Goal: Task Accomplishment & Management: Use online tool/utility

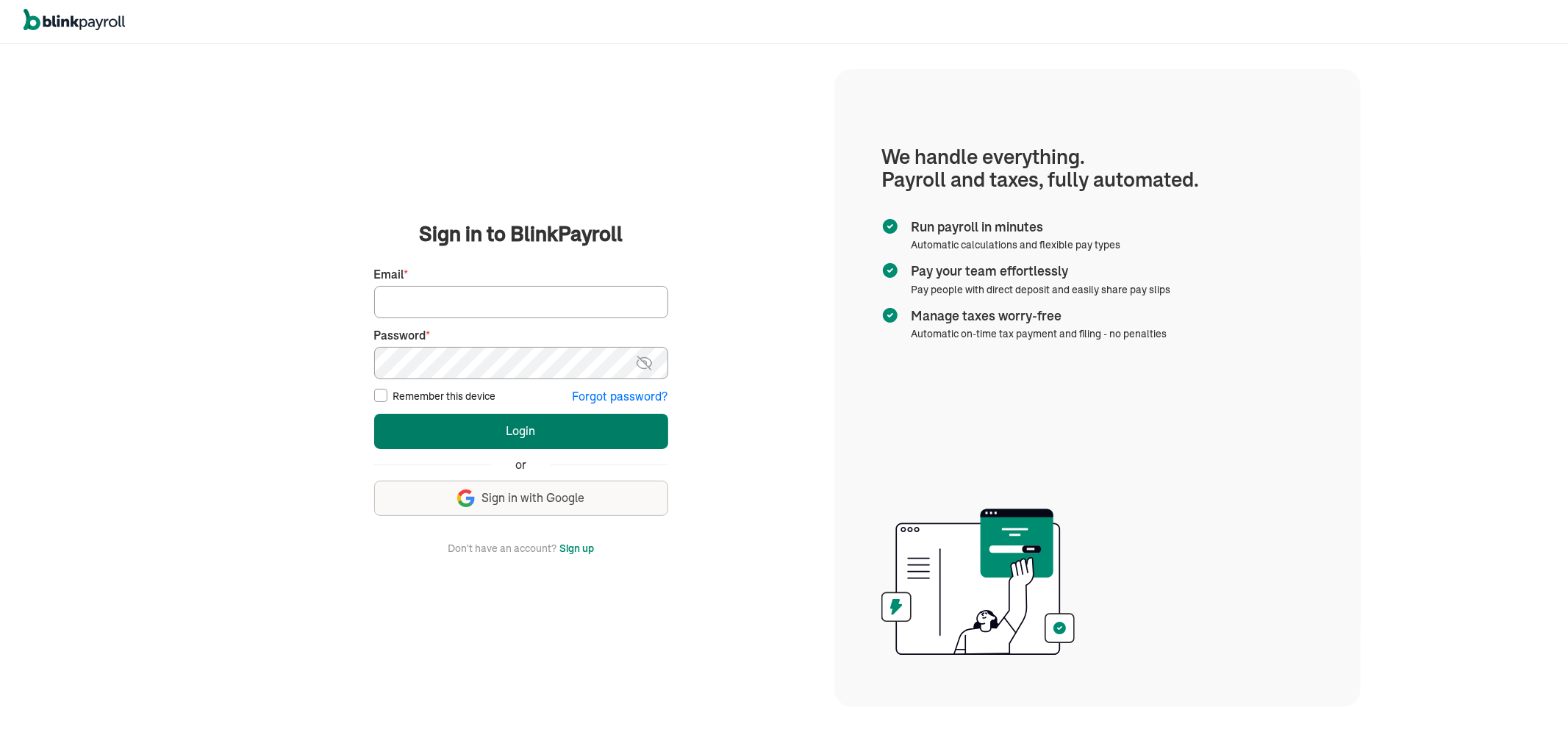
type input "P.brown@skyhigh-signs.com"
click at [530, 425] on button "Login" at bounding box center [521, 431] width 294 height 35
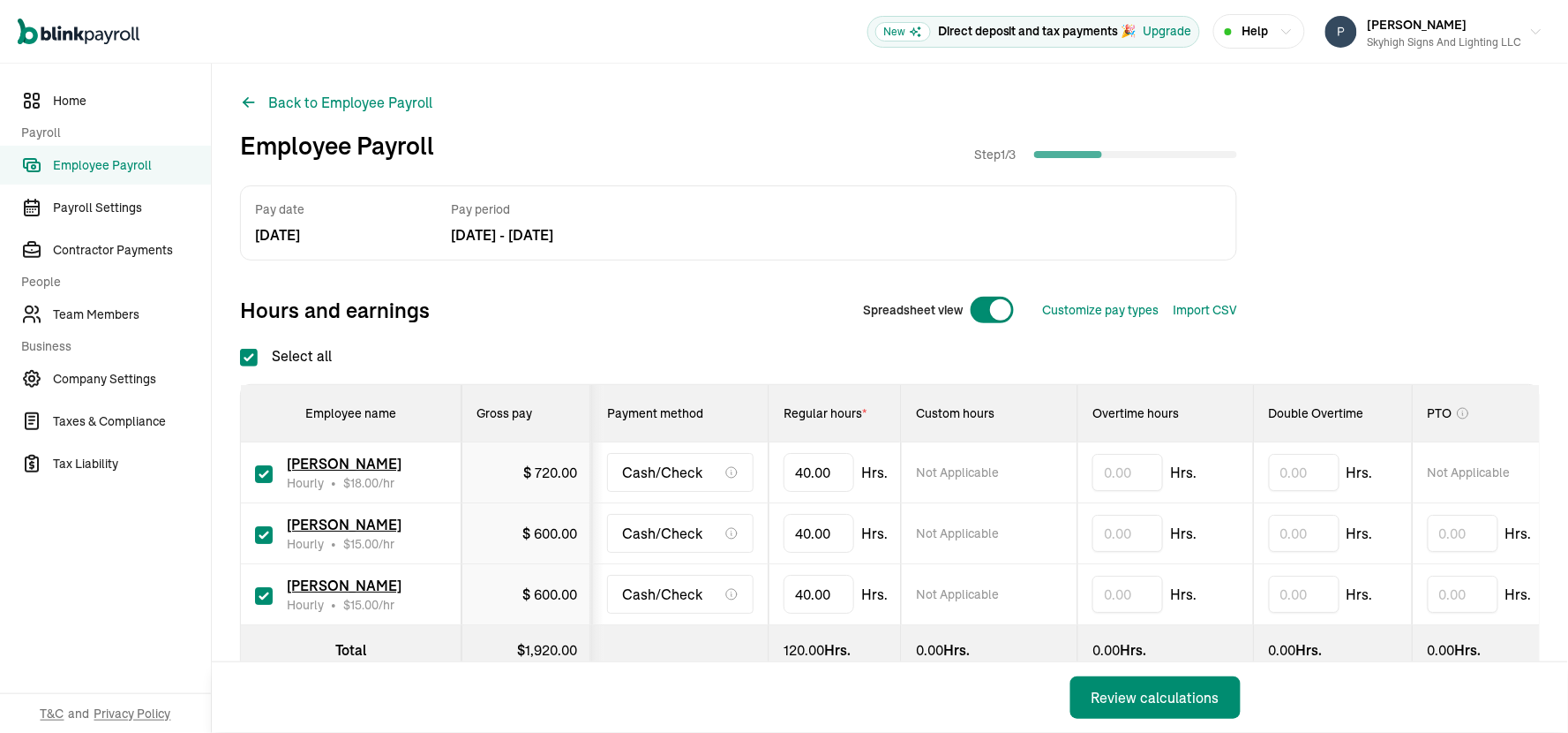
click at [262, 469] on input "checkbox" at bounding box center [264, 475] width 18 height 18
checkbox input "false"
type input "0.00"
drag, startPoint x: 822, startPoint y: 531, endPoint x: 752, endPoint y: 531, distance: 70.0
click at [752, 531] on tr "Donald Stapleton Hourly • $ 15.00 /hr $ 600.00 Cash/Check 40 Not Applicable Hrs…" at bounding box center [1312, 533] width 2142 height 61
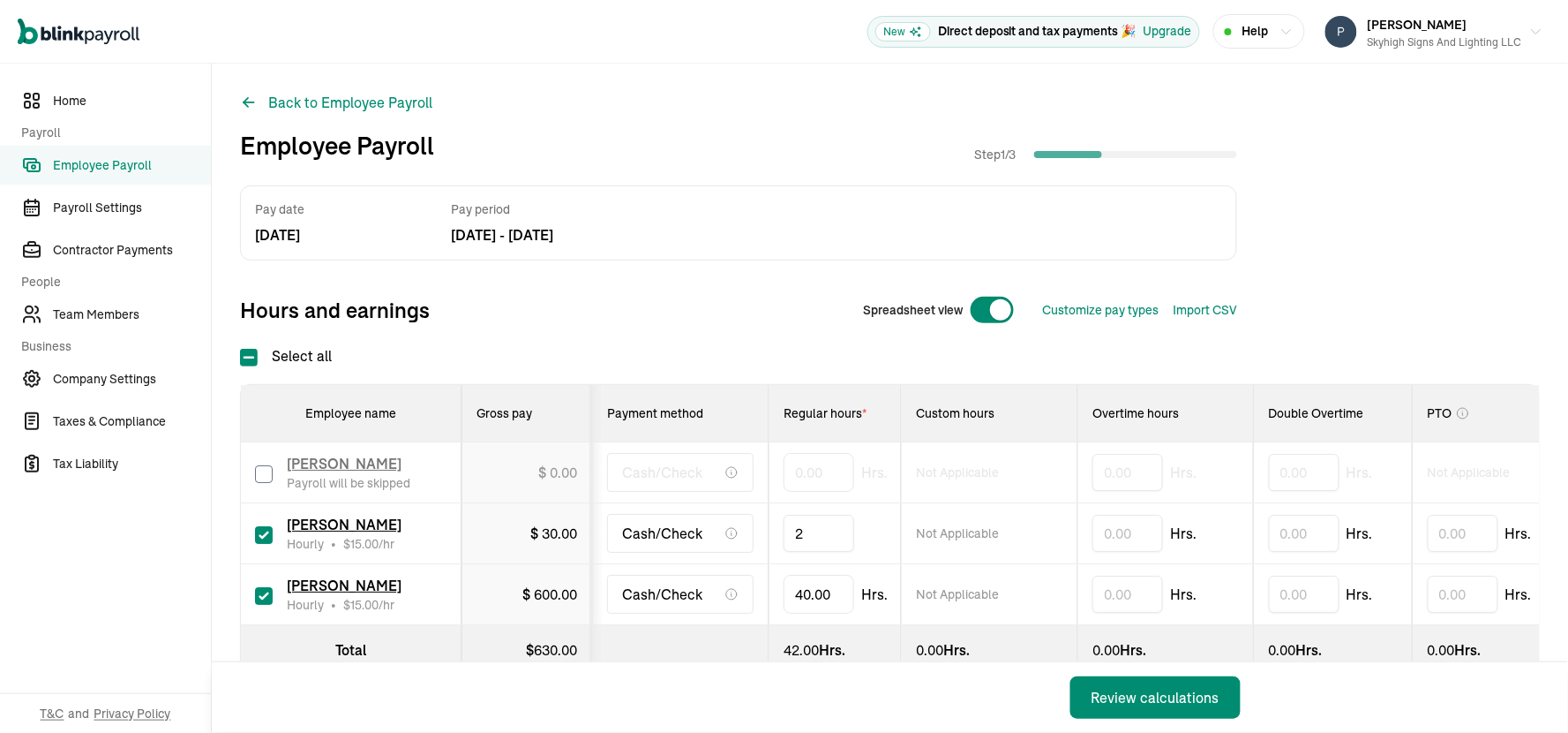
type input "24"
type input "4"
type input "12"
click at [1151, 693] on div "Review calculations" at bounding box center [1155, 697] width 128 height 21
checkbox input "true"
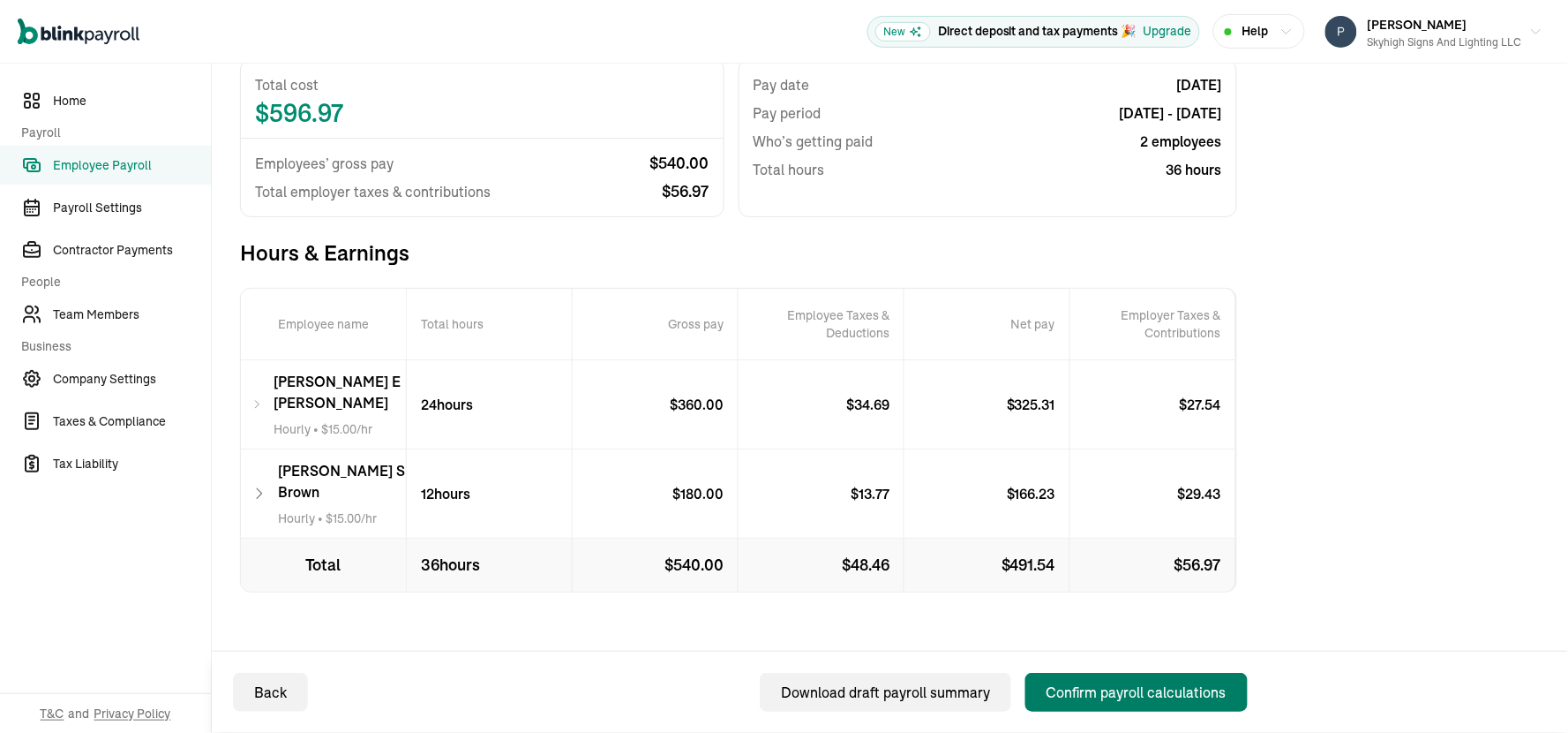
click at [1129, 689] on div "Confirm payroll calculations" at bounding box center [1135, 691] width 180 height 21
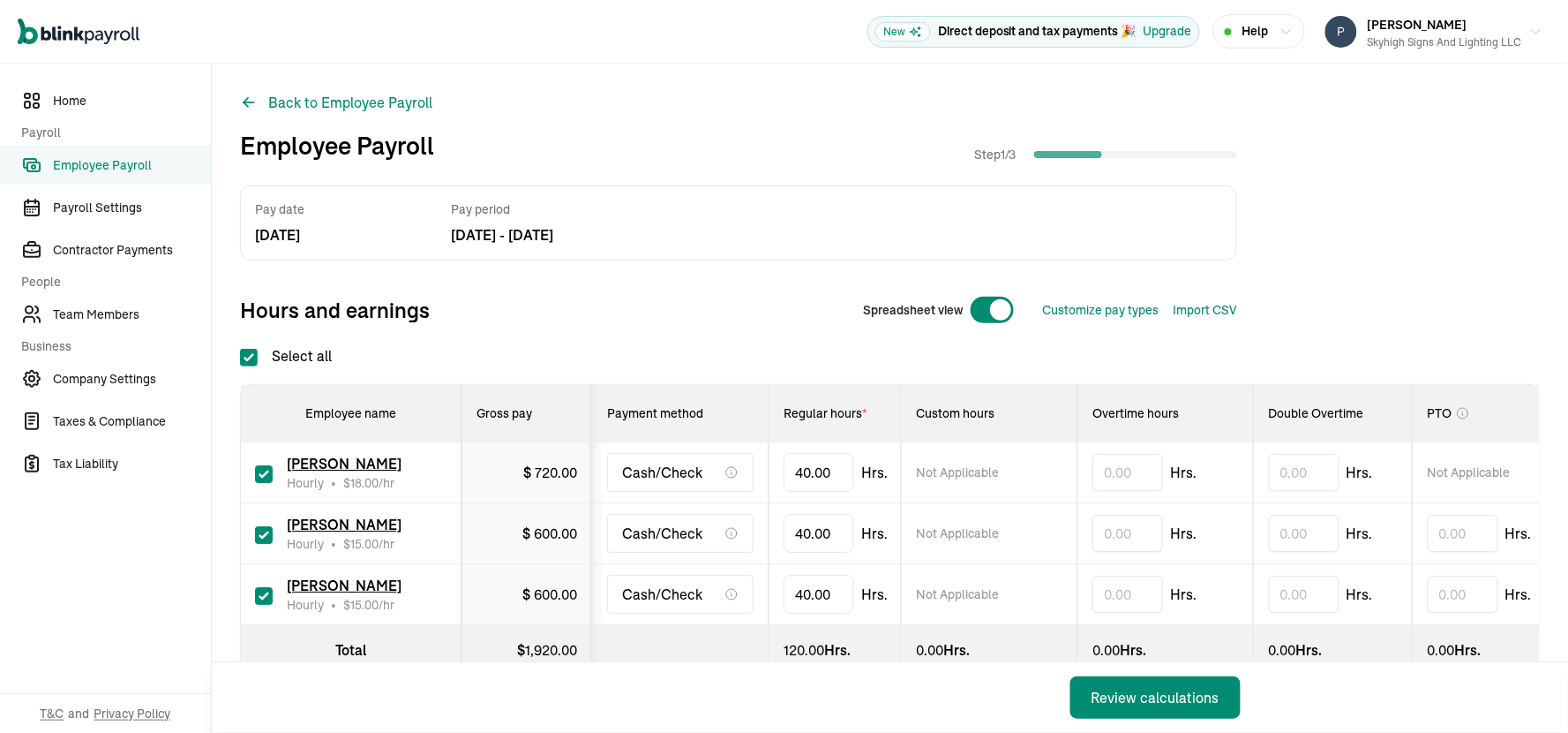
click at [262, 469] on input "checkbox" at bounding box center [264, 475] width 18 height 18
checkbox input "false"
type input "0.00"
drag, startPoint x: 822, startPoint y: 531, endPoint x: 752, endPoint y: 531, distance: 70.0
click at [752, 531] on tr "Donald Stapleton Hourly • $ 15.00 /hr $ 600.00 Cash/Check 40 Not Applicable Hrs…" at bounding box center [1312, 533] width 2142 height 61
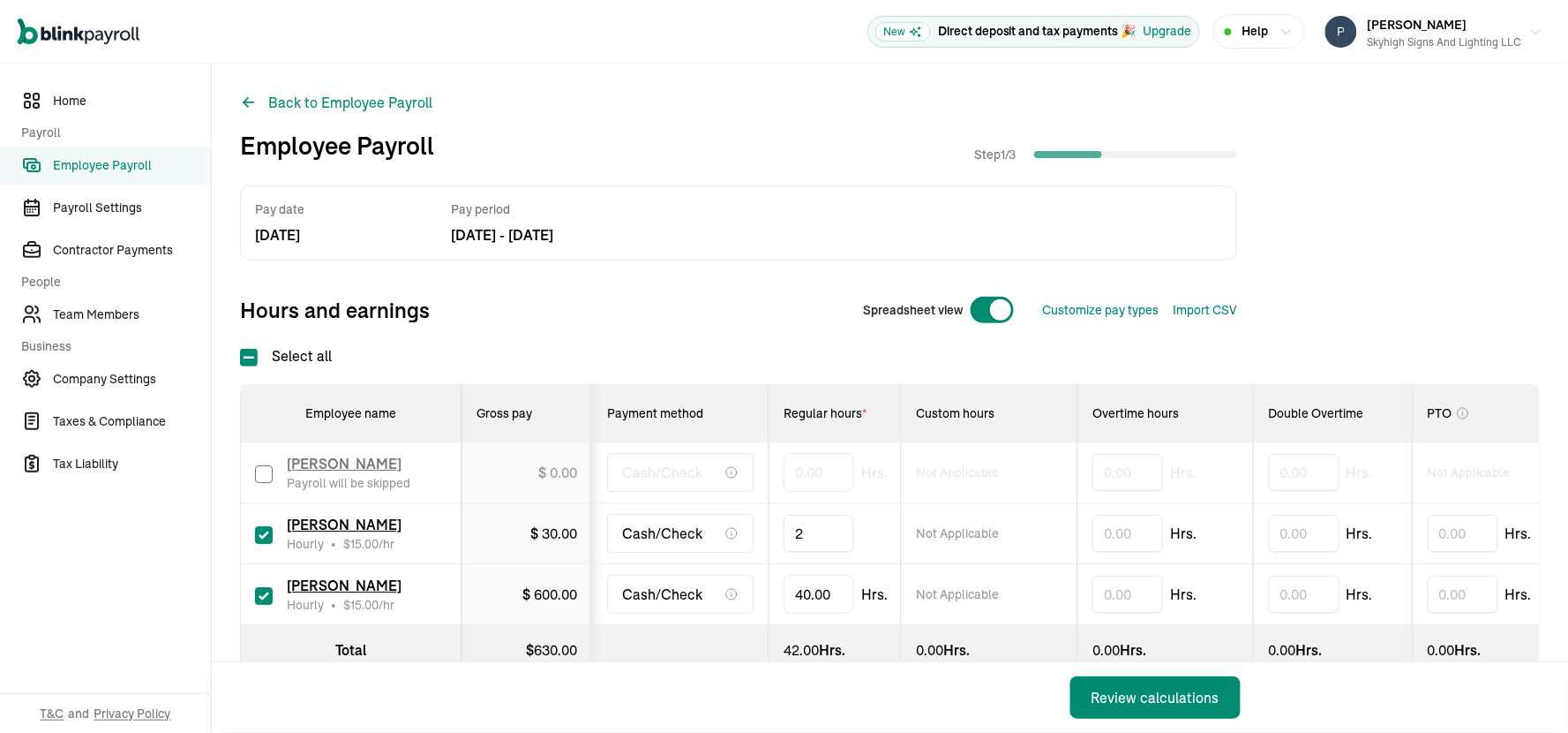
type input "24"
type input "4"
type input "12"
click at [1151, 693] on div "Review calculations" at bounding box center [1155, 697] width 128 height 21
checkbox input "true"
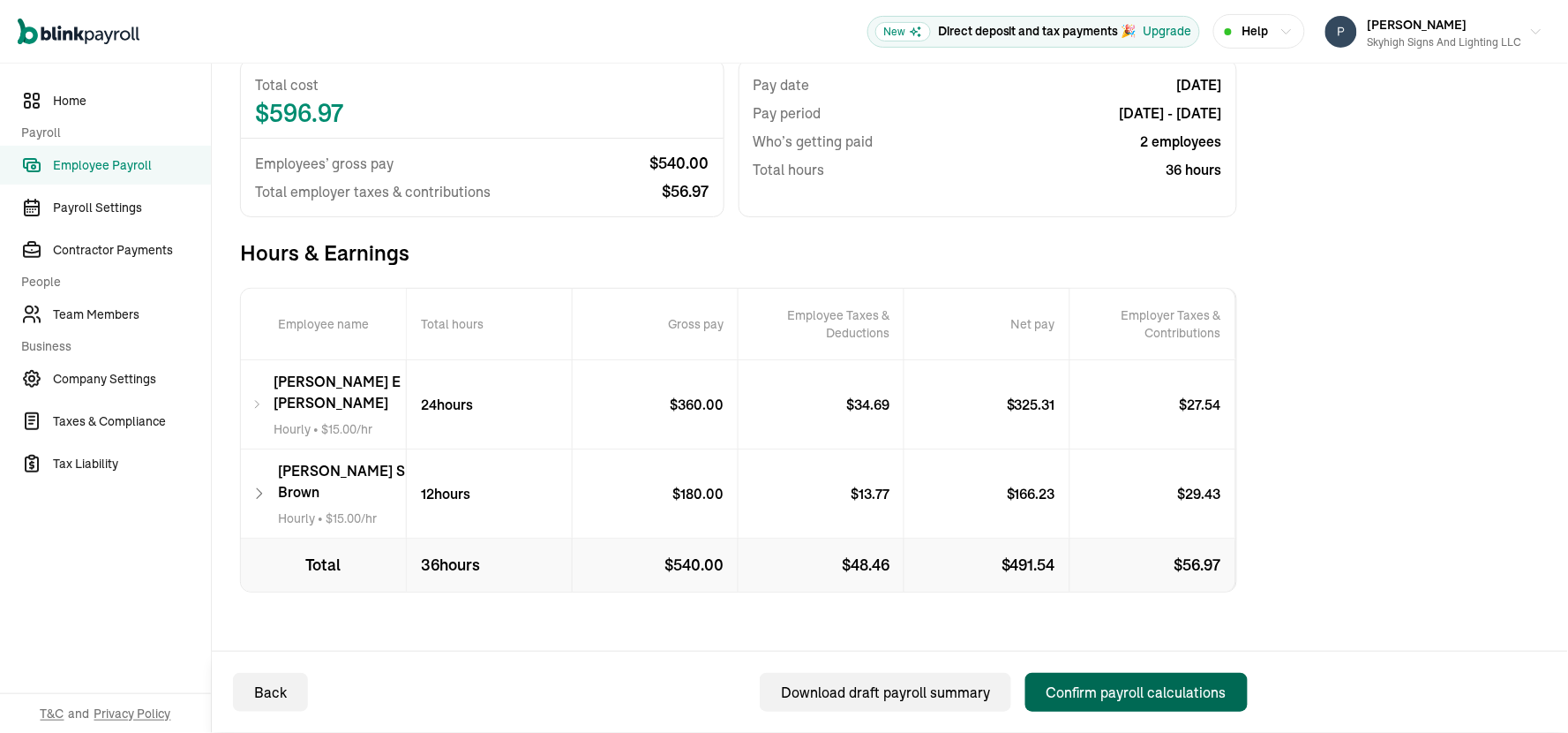
click at [1129, 689] on div "Confirm payroll calculations" at bounding box center [1135, 691] width 180 height 21
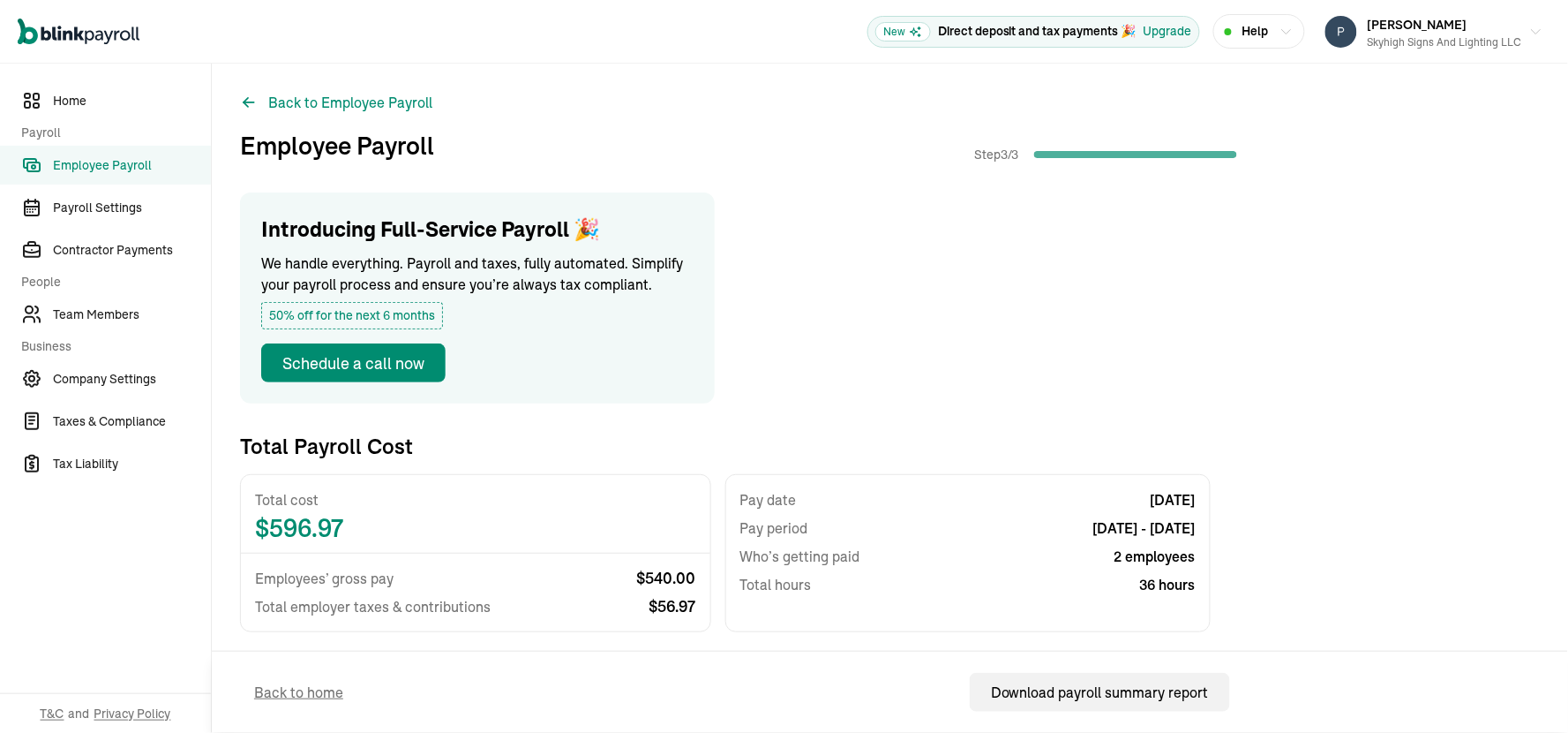
scroll to position [294, 0]
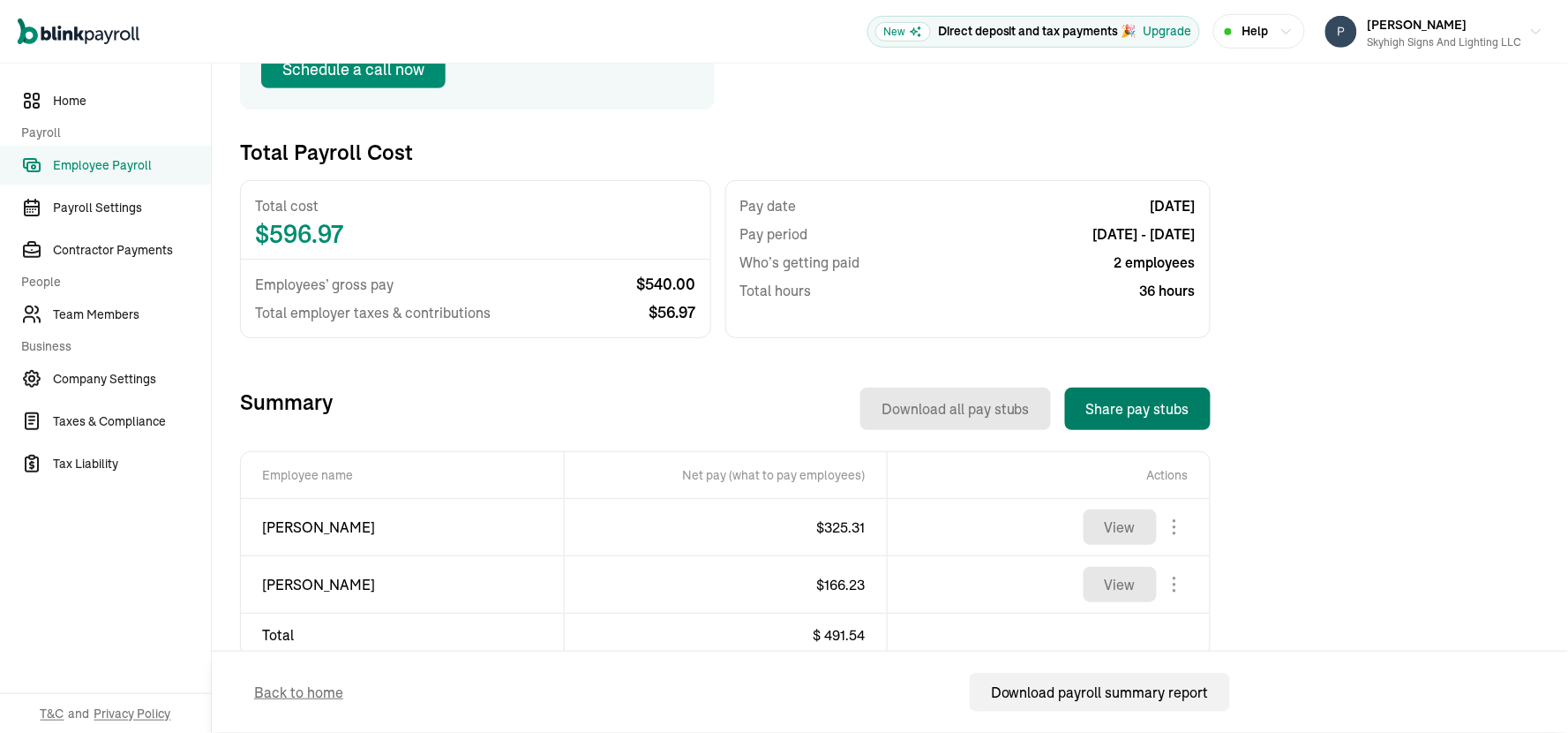
click at [1129, 399] on button "Share pay stubs" at bounding box center [1137, 409] width 145 height 42
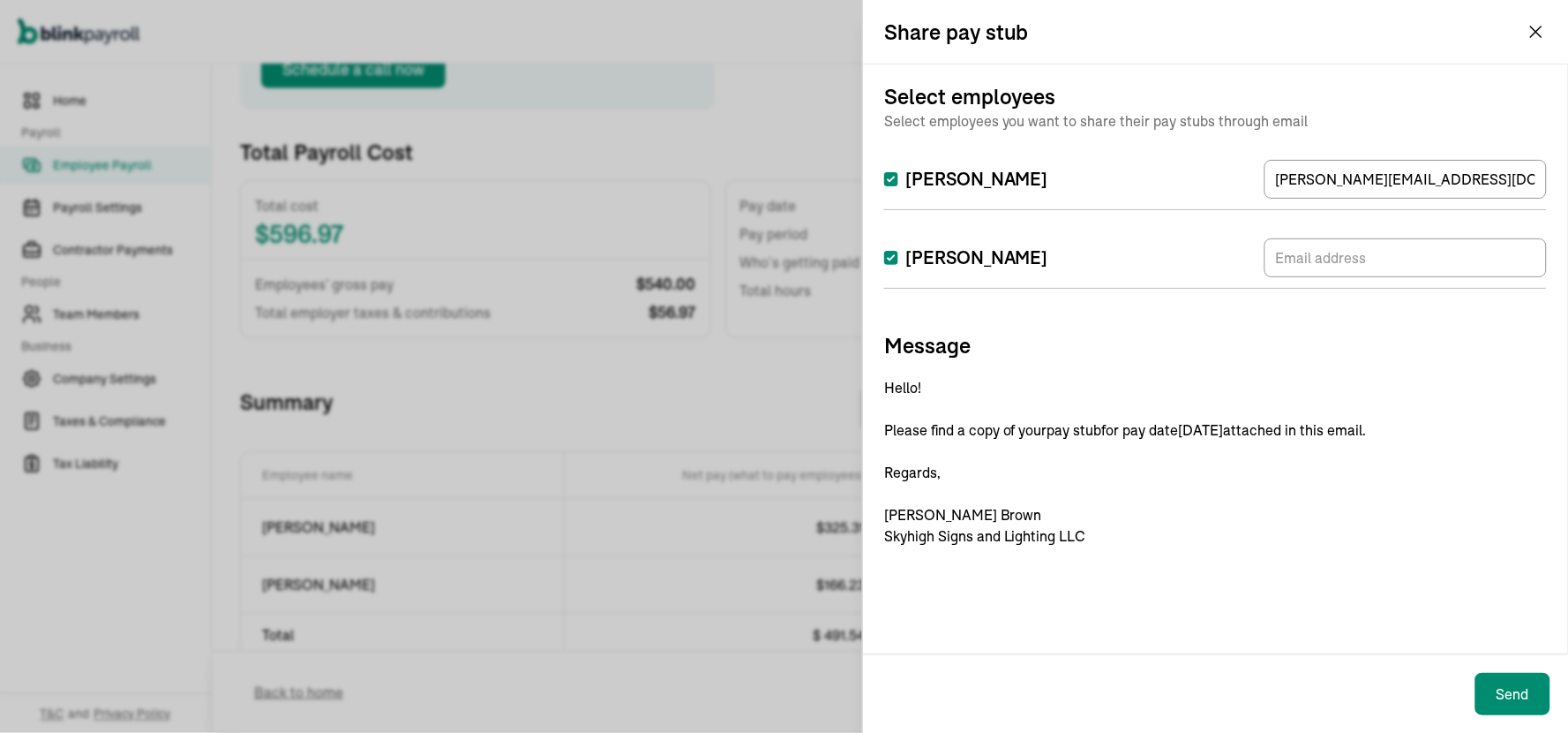
click at [888, 254] on input "Albert Brown" at bounding box center [891, 258] width 14 height 14
checkbox input "false"
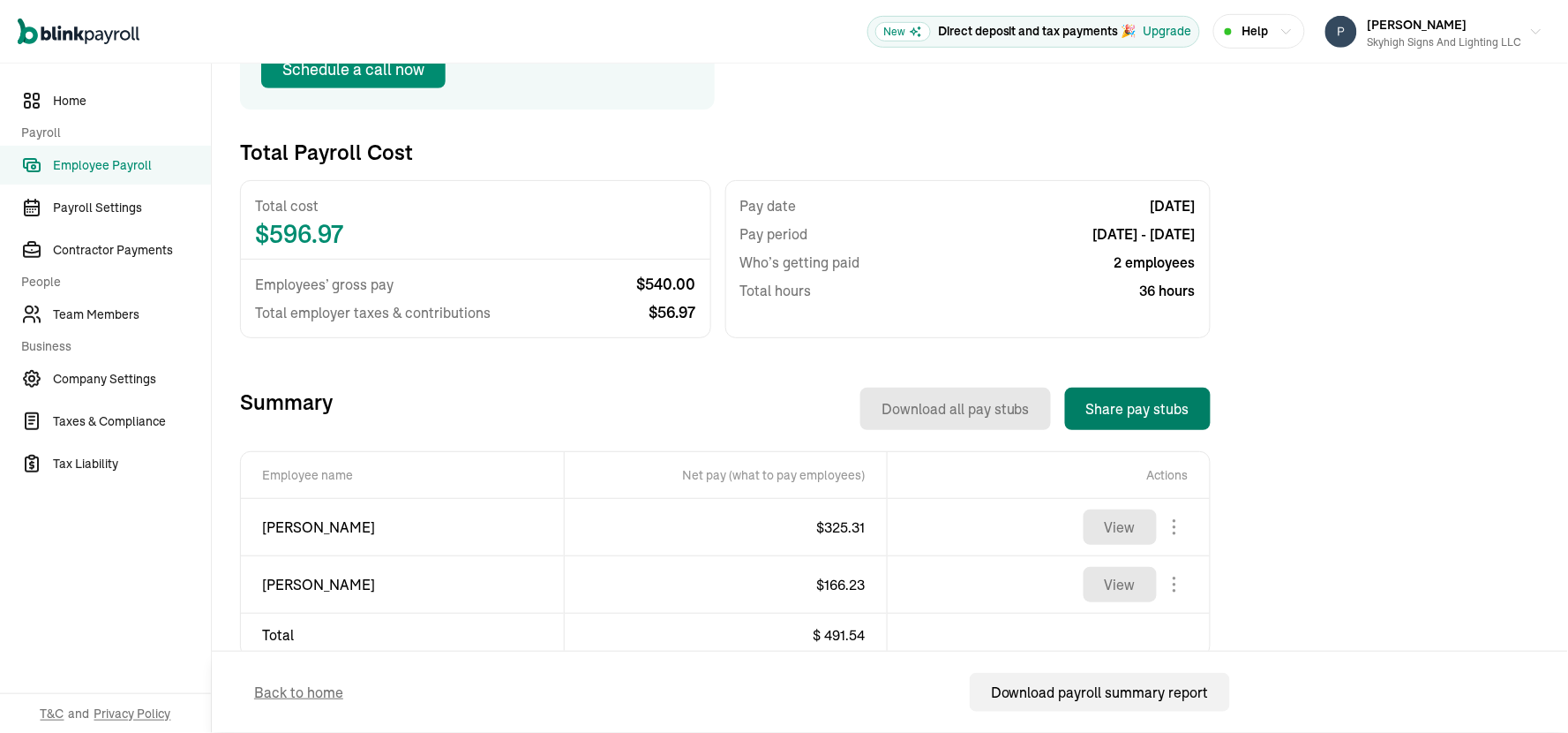
click at [1134, 409] on button "Share pay stubs" at bounding box center [1137, 409] width 145 height 42
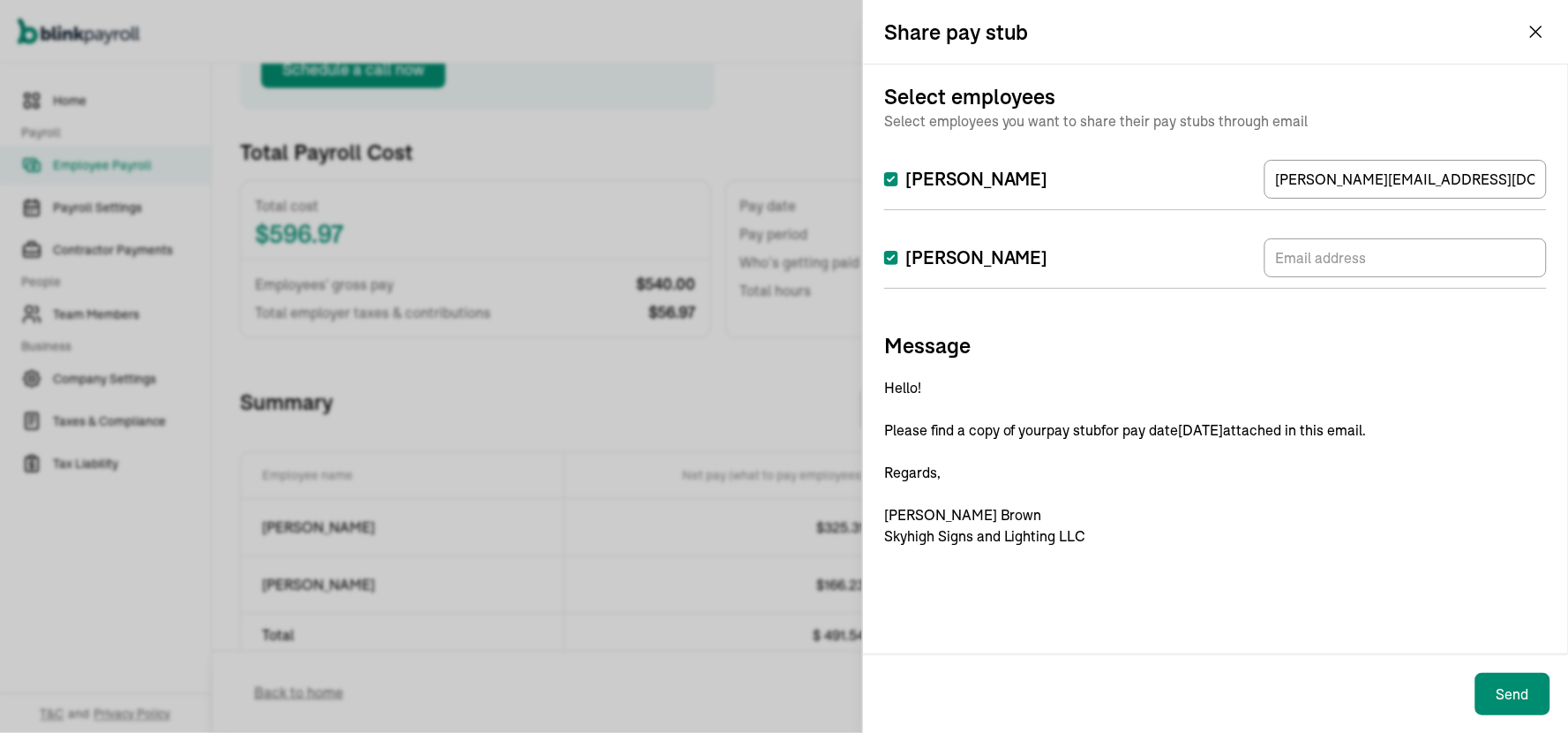
click at [892, 252] on input "[PERSON_NAME]" at bounding box center [891, 258] width 14 height 14
checkbox input "false"
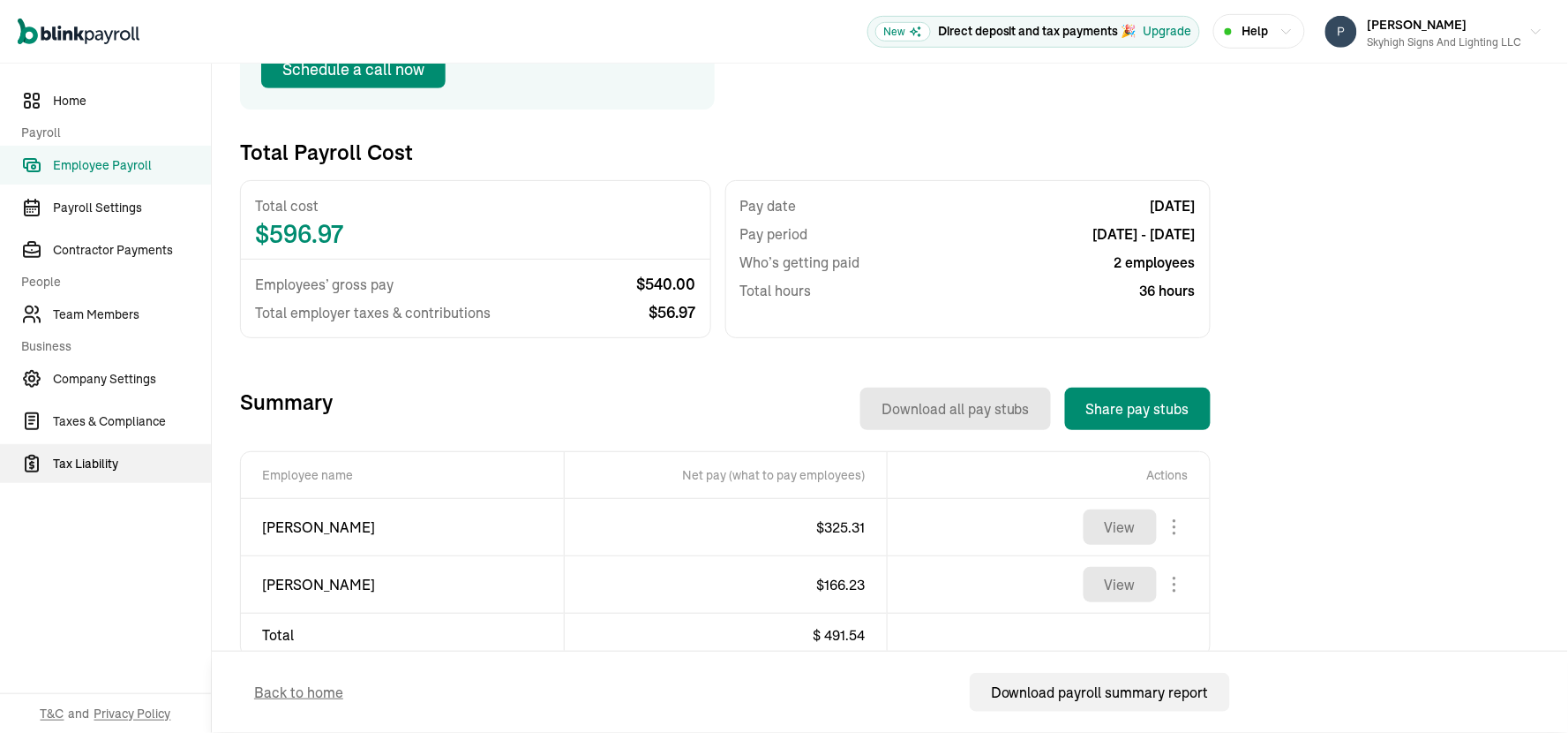
click at [98, 465] on span "Tax Liability" at bounding box center [132, 464] width 158 height 19
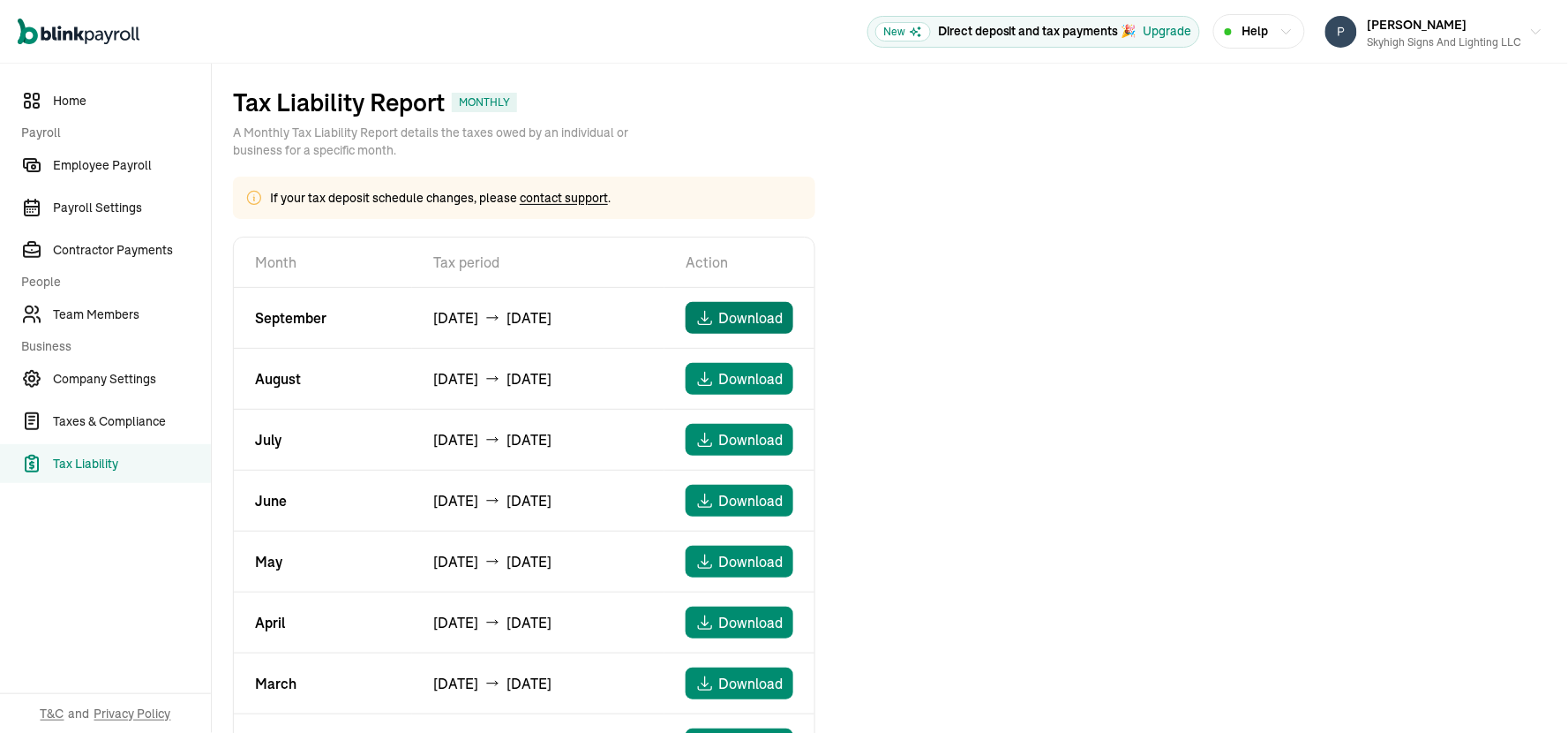
click at [728, 322] on span "Download" at bounding box center [751, 317] width 64 height 21
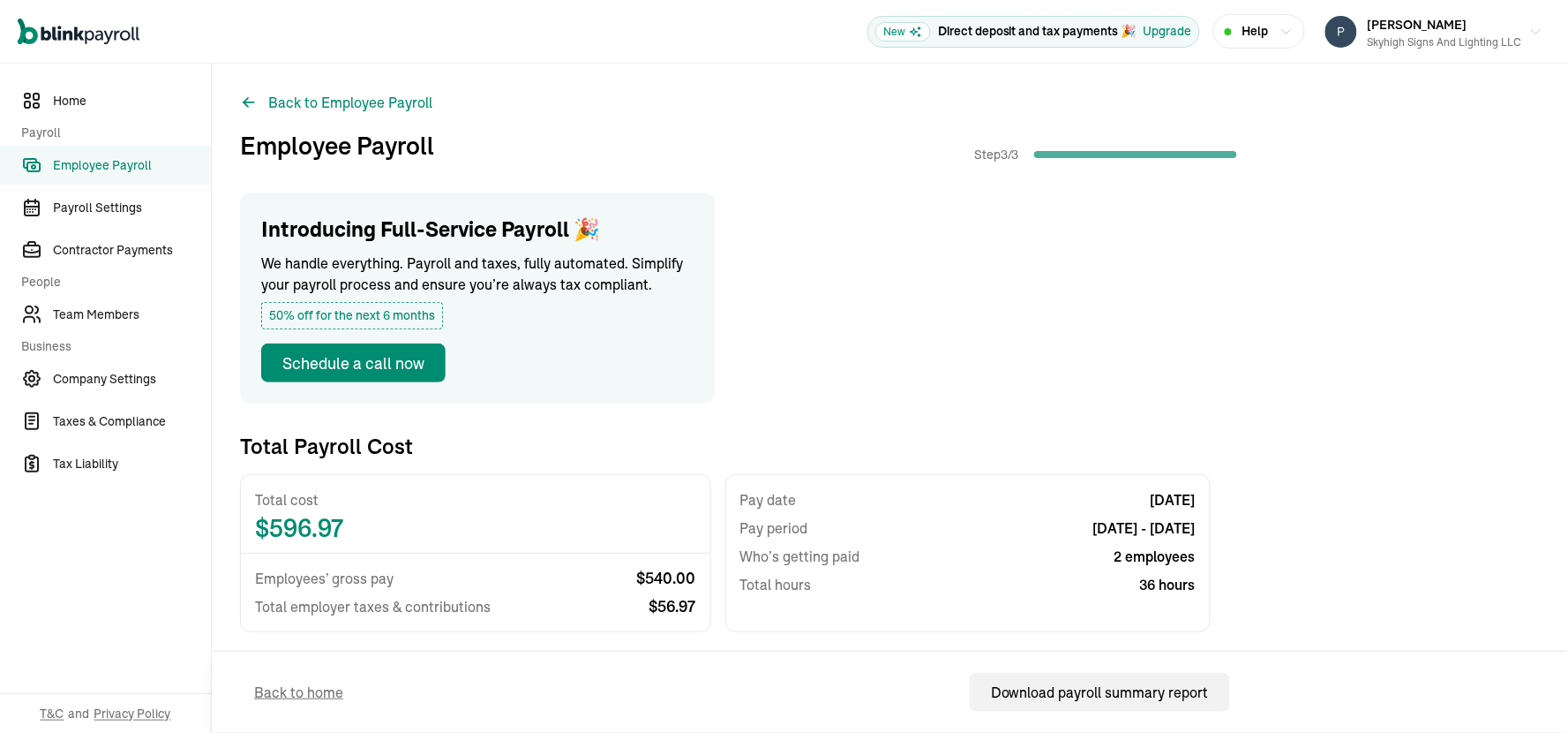
scroll to position [294, 0]
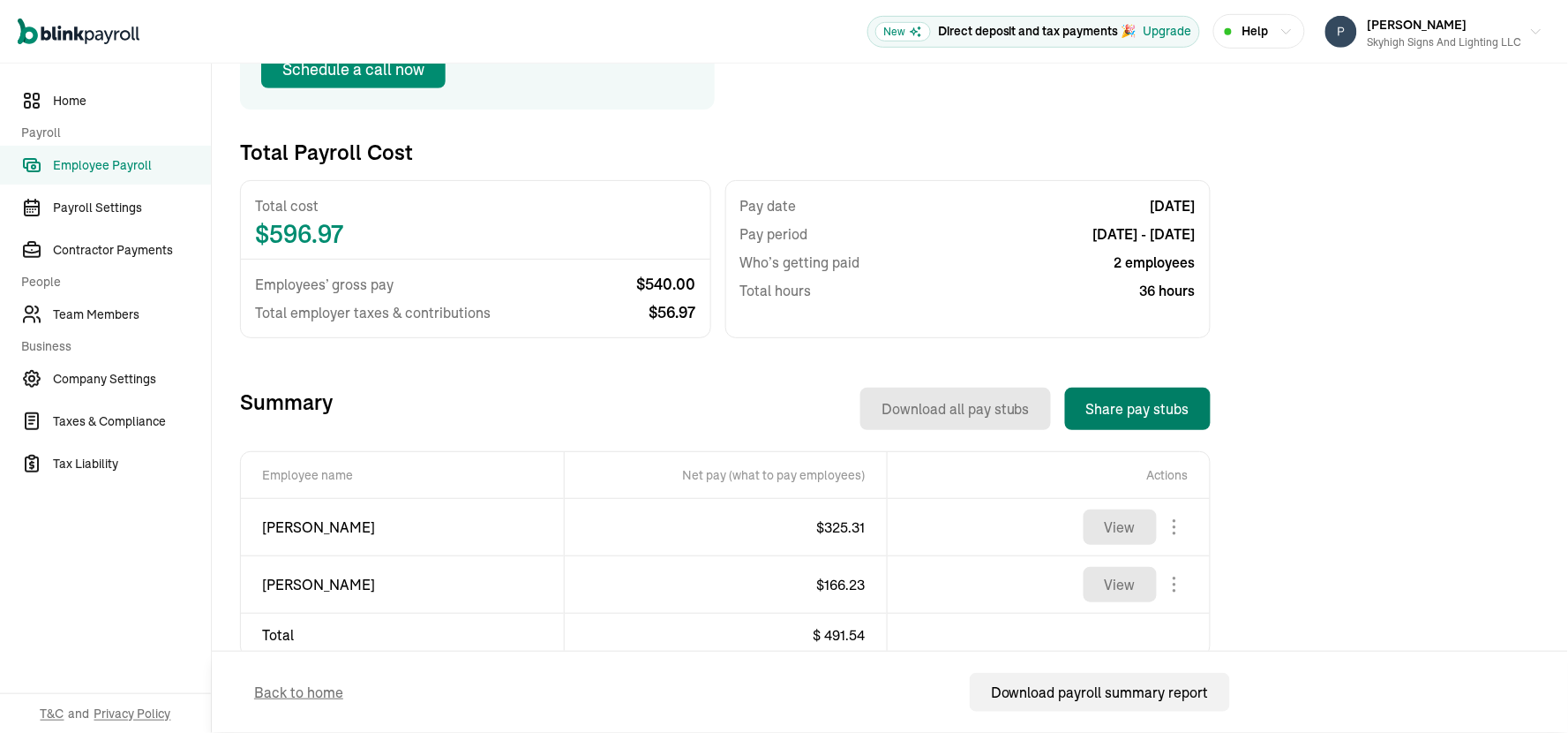
click at [1129, 399] on button "Share pay stubs" at bounding box center [1137, 409] width 145 height 42
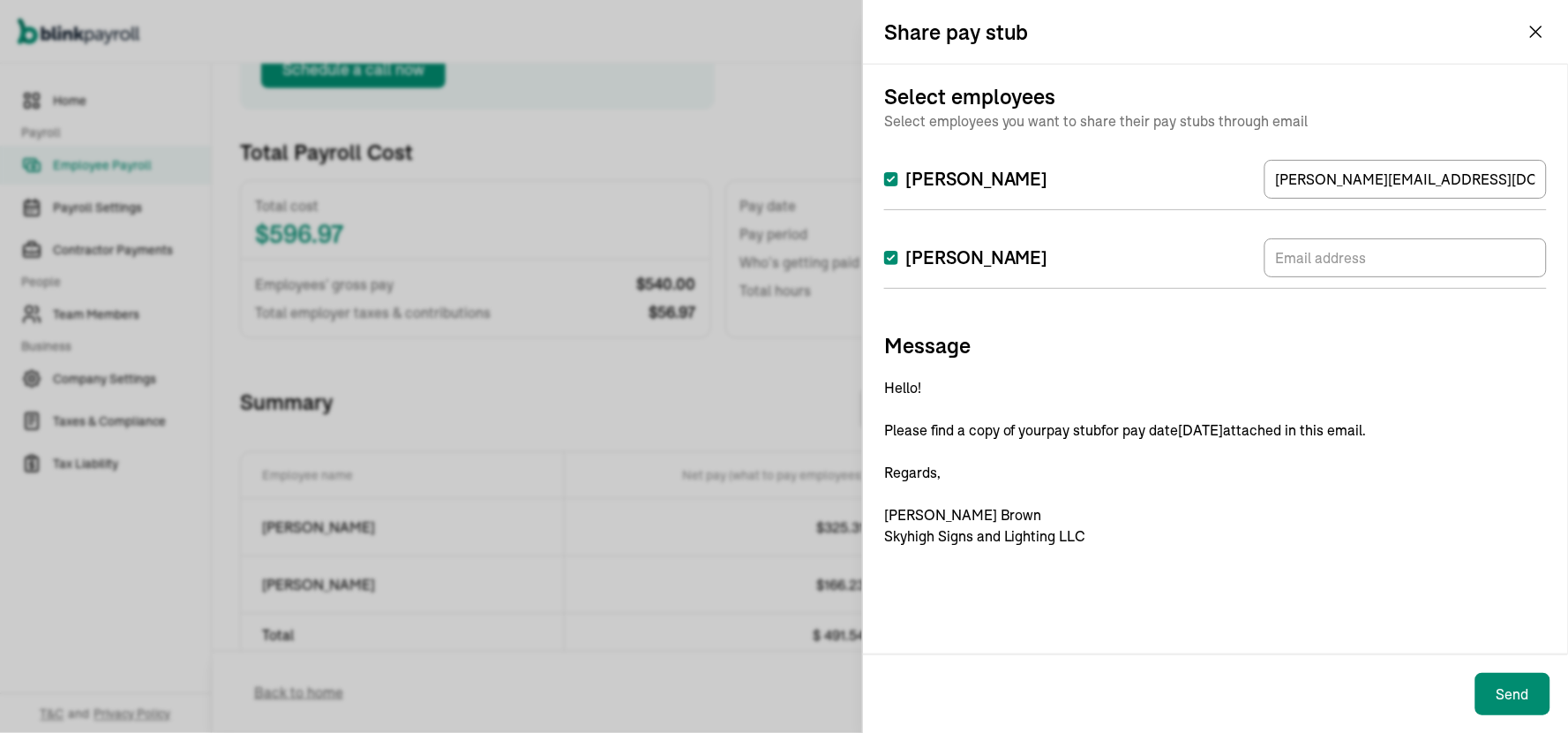
click at [888, 254] on input "[PERSON_NAME]" at bounding box center [891, 258] width 14 height 14
checkbox input "false"
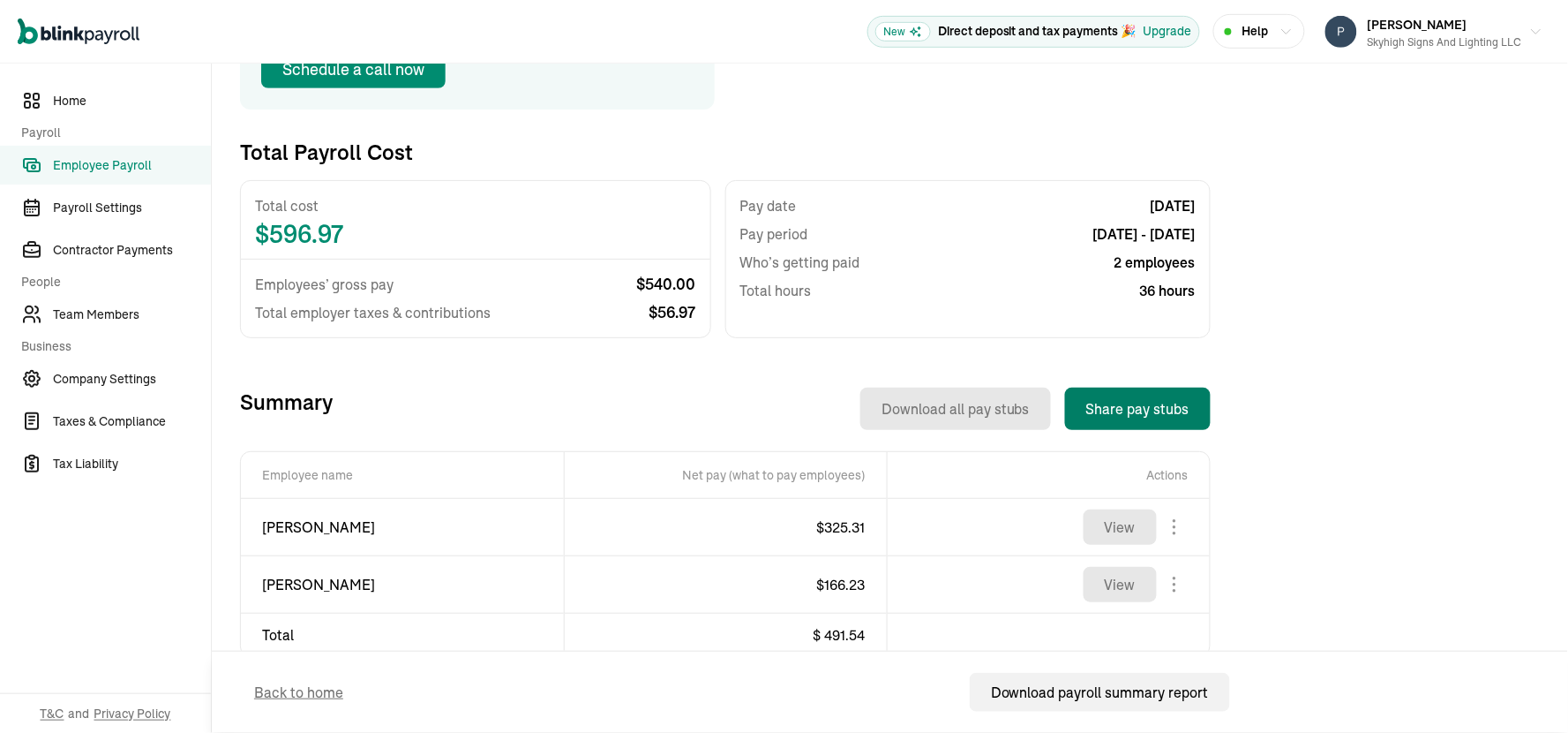
click at [1134, 409] on button "Share pay stubs" at bounding box center [1137, 409] width 145 height 42
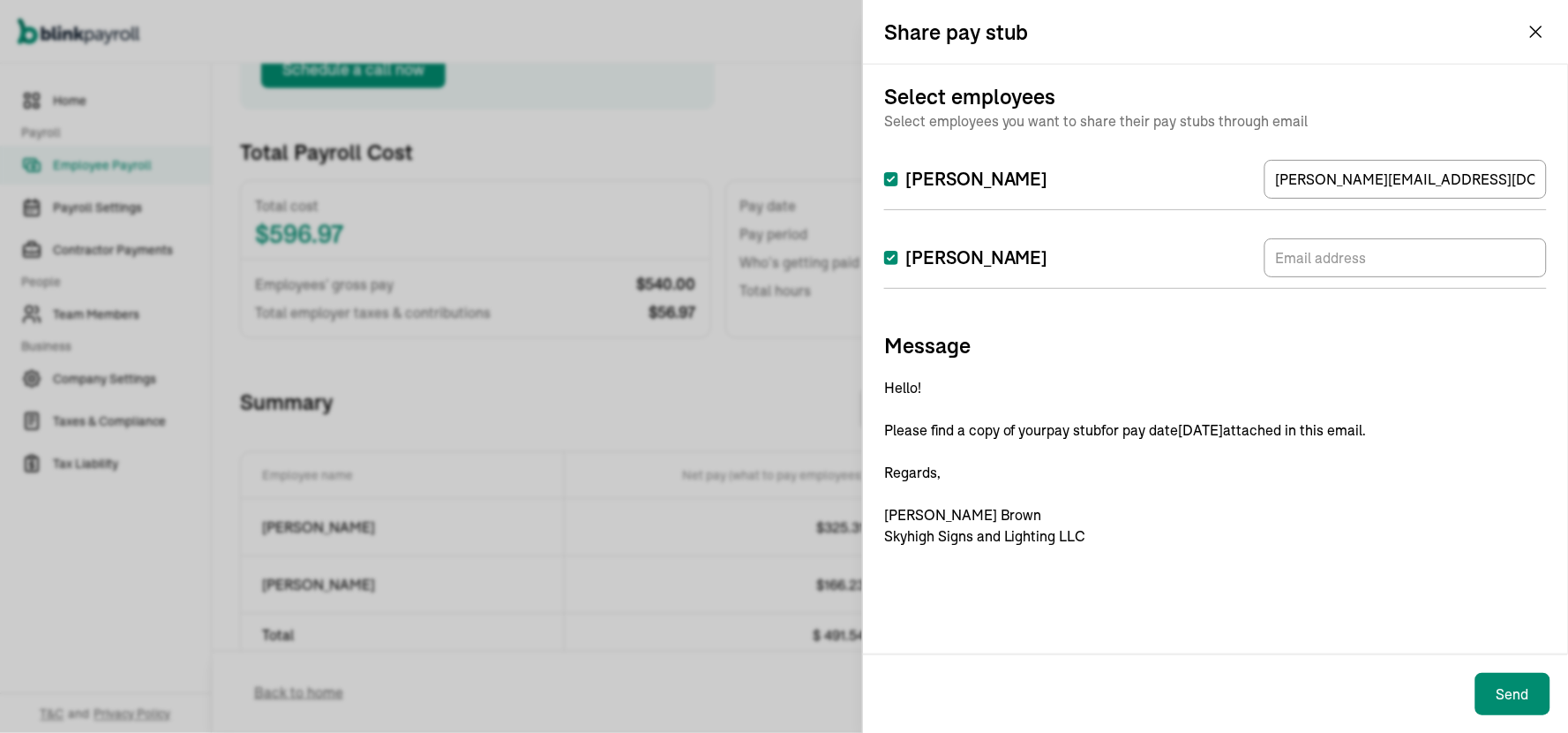
click at [892, 252] on input "[PERSON_NAME]" at bounding box center [891, 258] width 14 height 14
checkbox input "false"
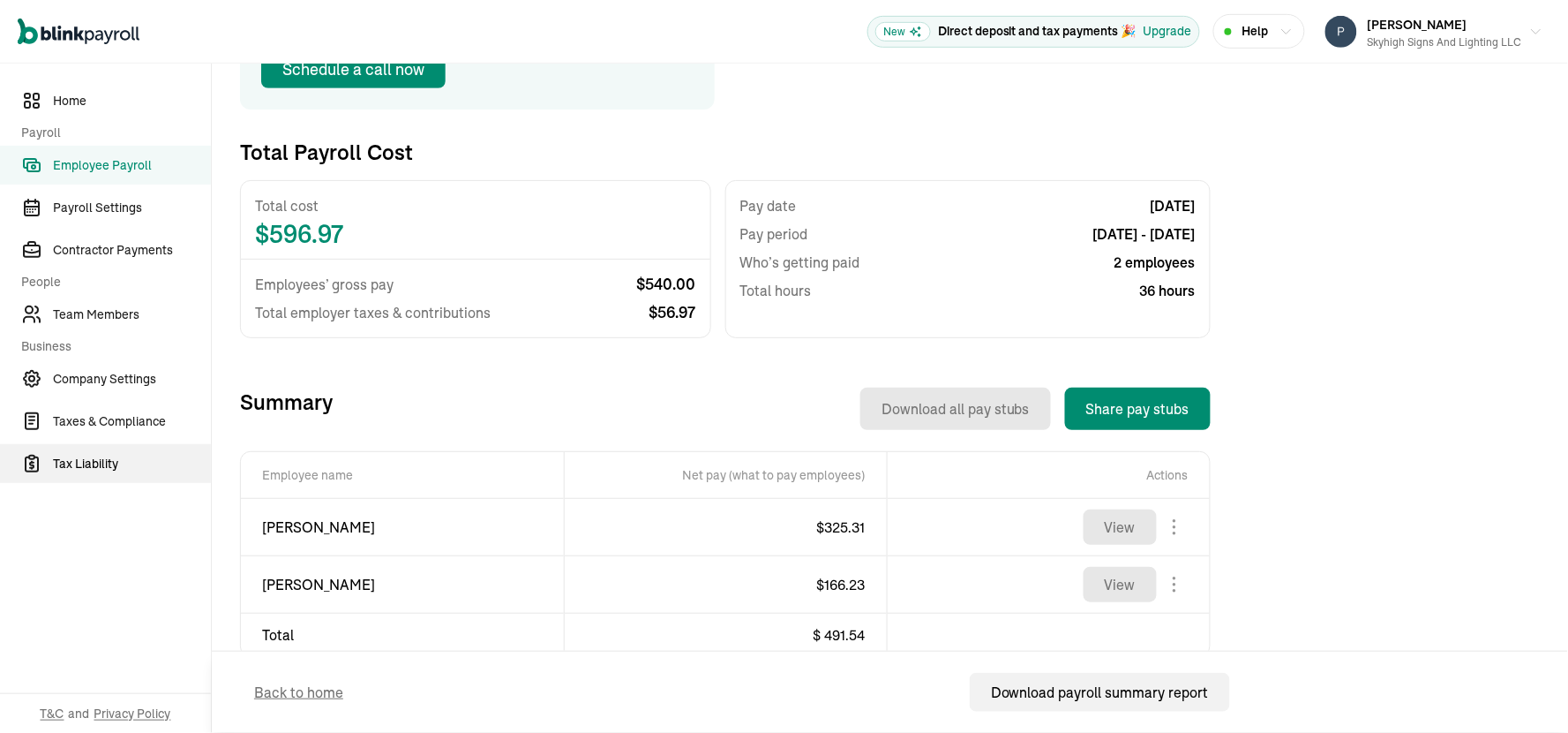
click at [98, 465] on span "Tax Liability" at bounding box center [132, 464] width 158 height 19
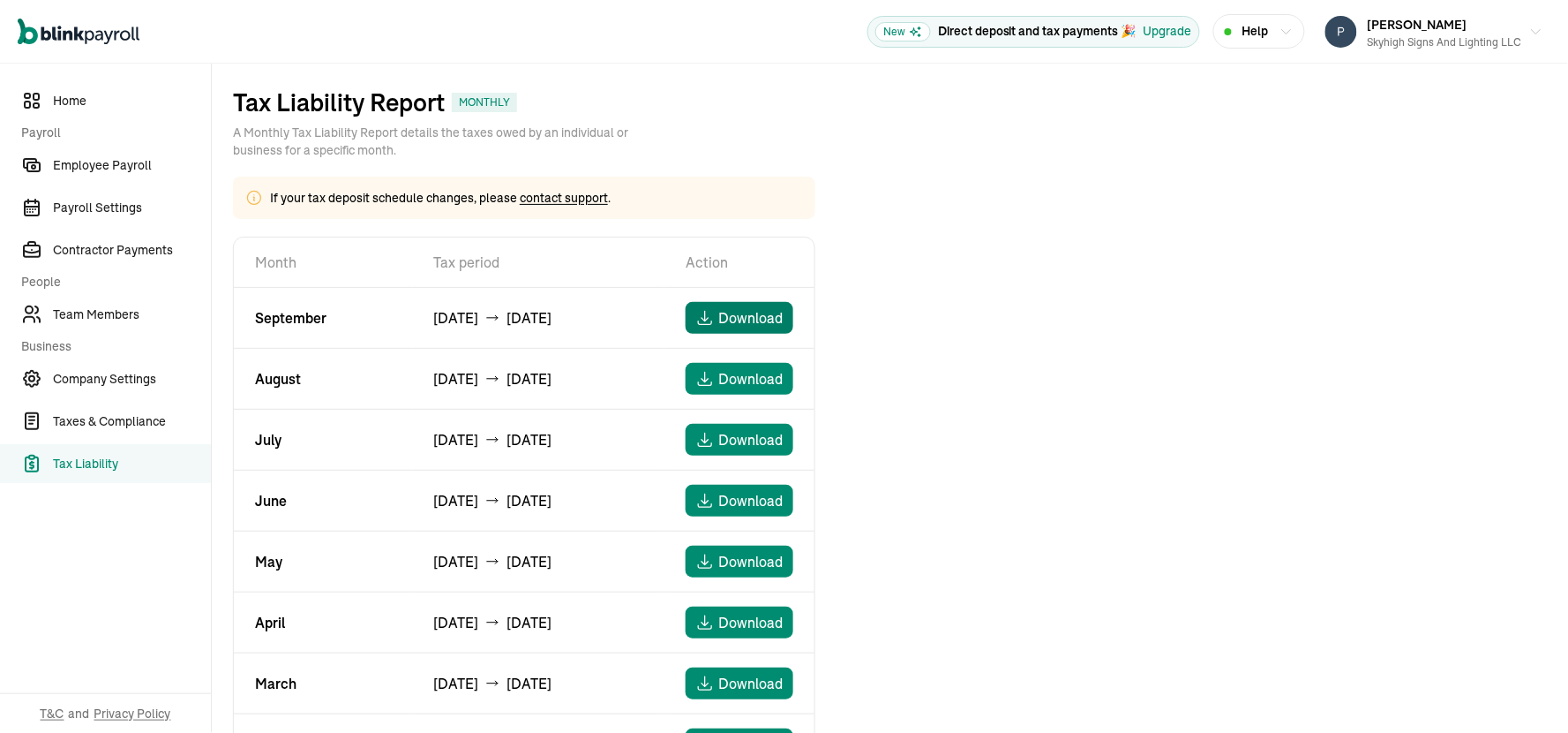
click at [728, 322] on span "Download" at bounding box center [751, 317] width 64 height 21
